Goal: Task Accomplishment & Management: Manage account settings

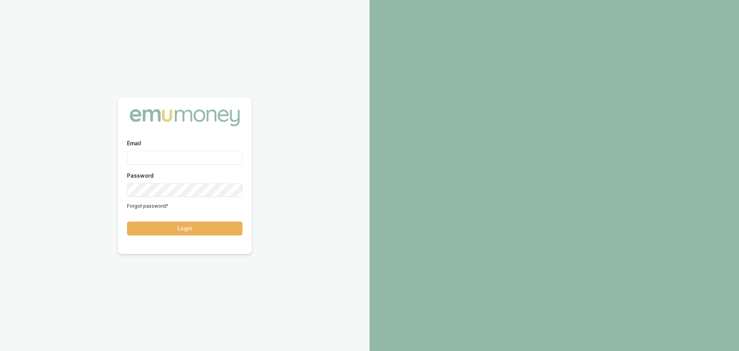
type input "[PERSON_NAME][EMAIL_ADDRESS][PERSON_NAME][DOMAIN_NAME]"
click at [177, 236] on div "Email [EMAIL_ADDRESS][PERSON_NAME][DOMAIN_NAME] Password Forgot password? Login" at bounding box center [185, 191] width 134 height 106
click at [181, 232] on button "Login" at bounding box center [185, 228] width 116 height 14
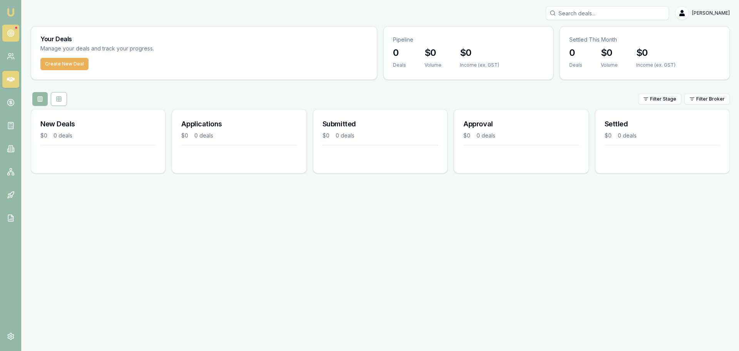
drag, startPoint x: 7, startPoint y: 33, endPoint x: 7, endPoint y: 38, distance: 4.7
click at [8, 34] on icon at bounding box center [11, 33] width 8 height 8
